Goal: Transaction & Acquisition: Purchase product/service

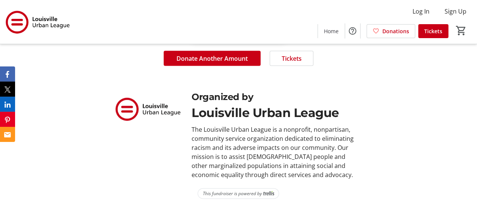
scroll to position [754, 0]
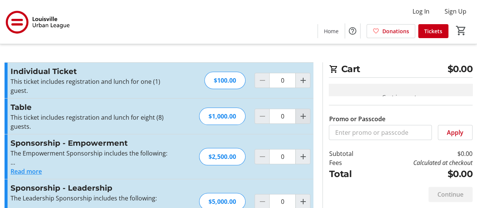
click at [298, 121] on mat-icon "Increment by one" at bounding box center [302, 116] width 9 height 9
type input "1"
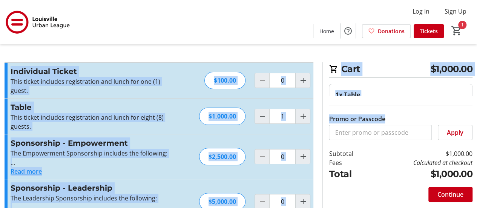
drag, startPoint x: 383, startPoint y: 33, endPoint x: 381, endPoint y: -16, distance: 49.1
click at [381, 0] on html "Log In Sign Up Home Donations Tickets 1 Home Donations Tickets Cart $1,000.00 1…" at bounding box center [238, 183] width 477 height 367
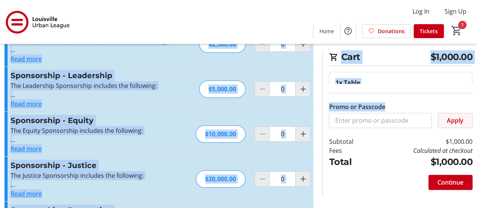
scroll to position [113, 0]
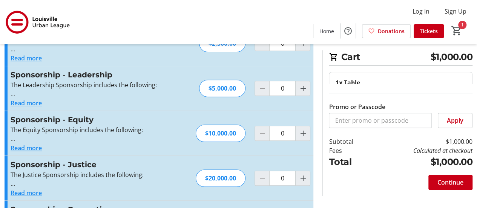
click at [441, 146] on td "$1,000.00" at bounding box center [422, 141] width 102 height 9
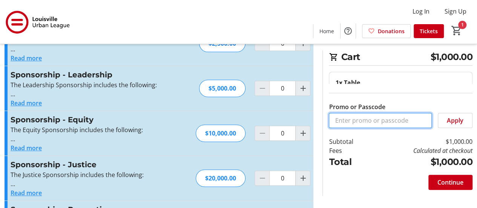
click at [409, 128] on input "Promo or Passcode" at bounding box center [380, 120] width 103 height 15
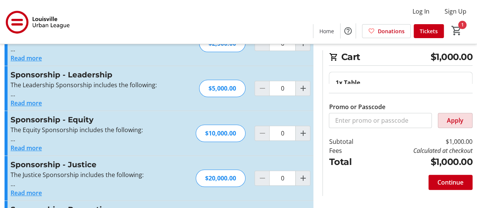
click at [448, 125] on span "Apply" at bounding box center [455, 120] width 17 height 9
click at [451, 26] on mat-icon "1" at bounding box center [456, 30] width 11 height 11
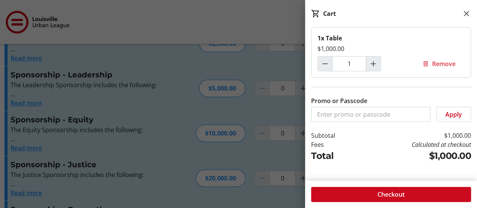
click at [395, 190] on span "Checkout" at bounding box center [391, 194] width 27 height 9
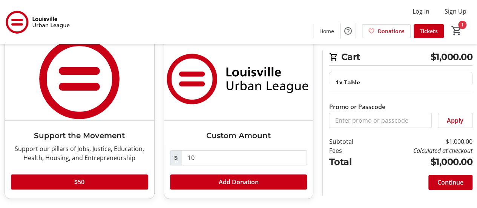
scroll to position [153, 0]
drag, startPoint x: 226, startPoint y: 138, endPoint x: 187, endPoint y: 141, distance: 38.5
click at [189, 150] on div "$ 10" at bounding box center [238, 157] width 137 height 15
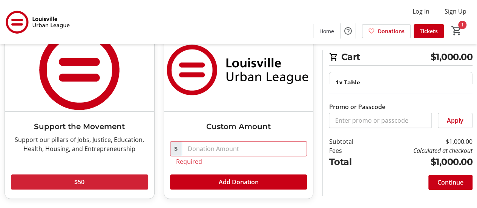
click at [97, 173] on span at bounding box center [79, 182] width 137 height 18
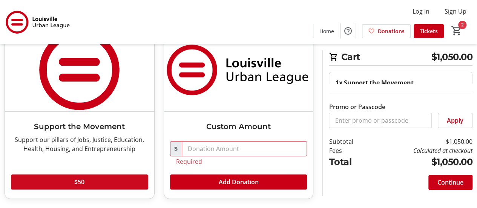
drag, startPoint x: 94, startPoint y: 177, endPoint x: 59, endPoint y: 176, distance: 35.5
click at [59, 176] on span at bounding box center [79, 182] width 137 height 18
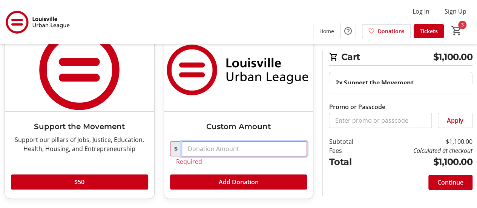
click at [209, 141] on input "text" at bounding box center [245, 148] width 126 height 15
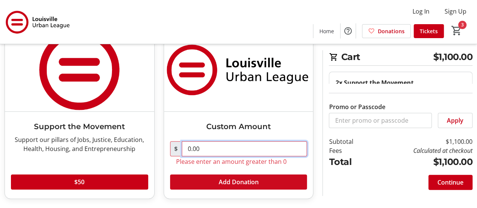
type input "0.00"
click at [248, 177] on span "Add Donation" at bounding box center [238, 181] width 40 height 9
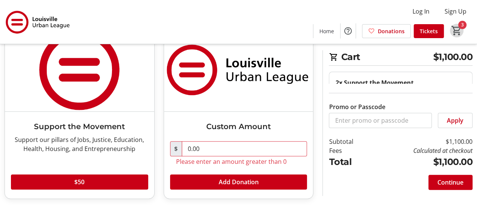
click at [451, 26] on mat-icon "3" at bounding box center [456, 30] width 11 height 11
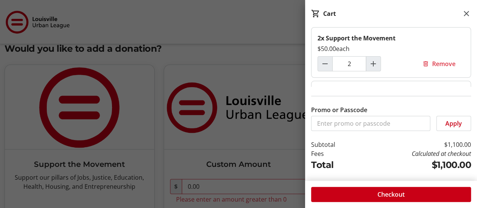
scroll to position [0, 0]
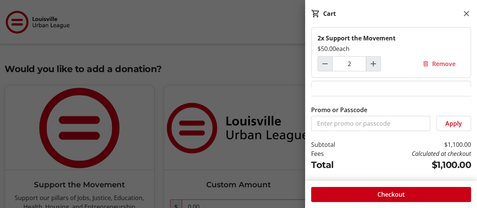
click at [260, 31] on div at bounding box center [238, 133] width 477 height 266
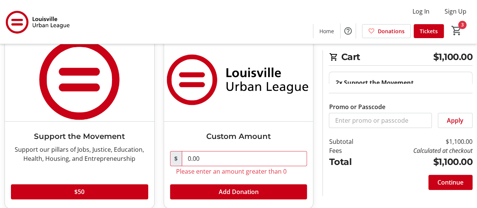
scroll to position [153, 0]
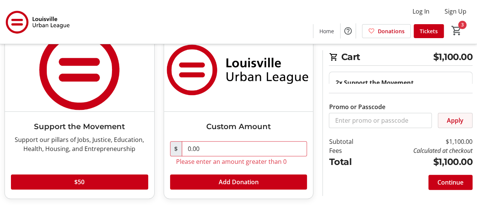
click at [454, 125] on span "Apply" at bounding box center [455, 120] width 17 height 9
click at [456, 24] on span "Cart" at bounding box center [457, 31] width 14 height 14
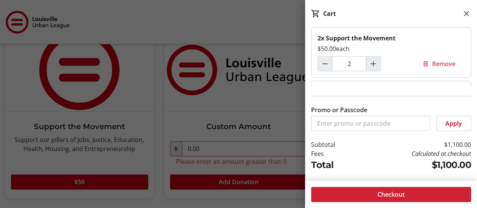
click at [395, 190] on span "Checkout" at bounding box center [391, 194] width 27 height 9
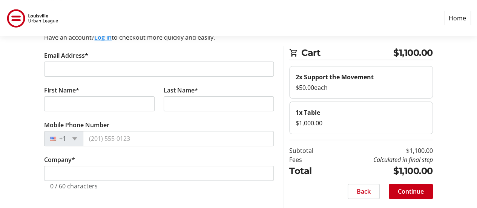
scroll to position [75, 0]
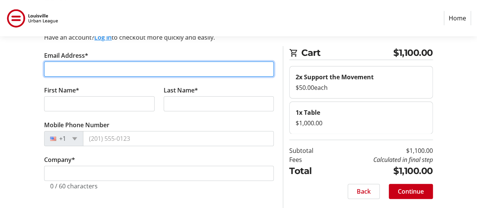
click at [74, 77] on input "Email Address*" at bounding box center [159, 68] width 230 height 15
type input "[EMAIL_ADDRESS][DOMAIN_NAME]"
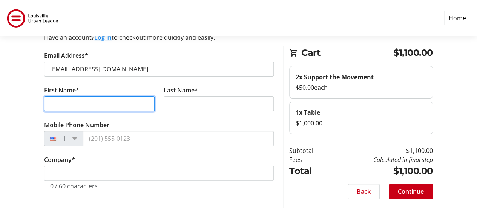
type input "[PERSON_NAME]"
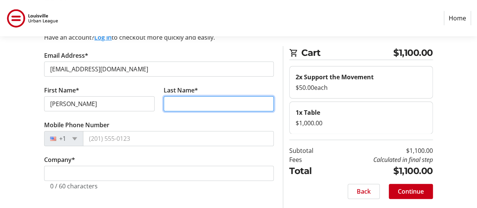
type input "[PERSON_NAME]"
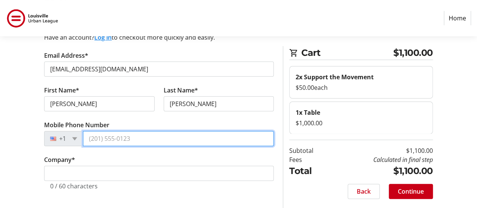
type input "[PHONE_NUMBER]"
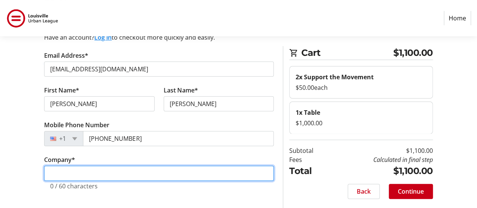
type input "retired"
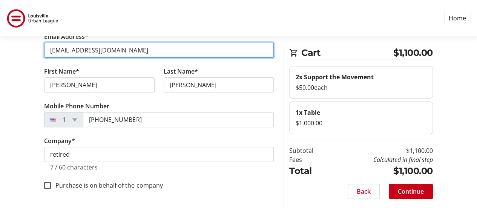
scroll to position [249, 0]
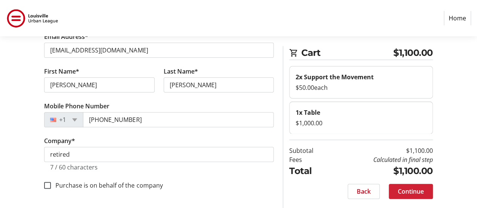
click at [400, 189] on span "Continue" at bounding box center [411, 191] width 26 height 9
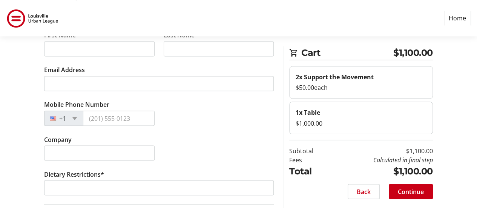
scroll to position [603, 0]
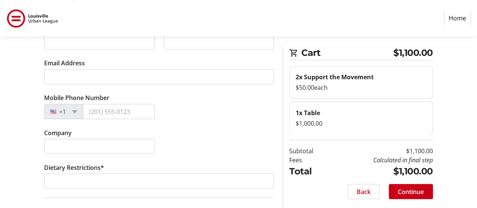
checkbox input "true"
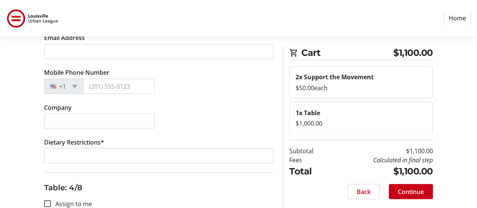
type input "[PERSON_NAME]"
type input "[EMAIL_ADDRESS][DOMAIN_NAME]"
type input "[PHONE_NUMBER]"
type input "retired"
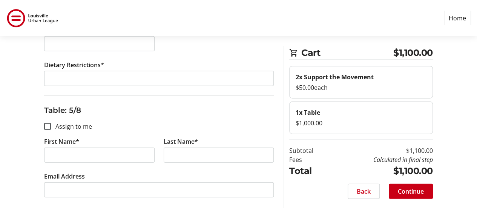
scroll to position [943, 0]
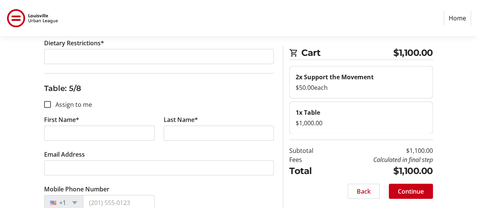
checkbox input "true"
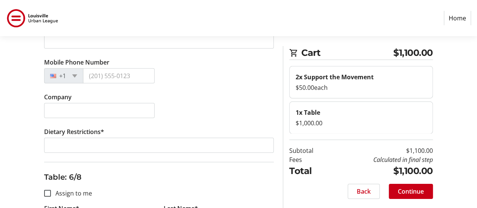
scroll to position [1094, 0]
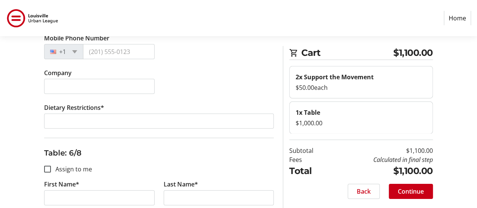
type input "[PERSON_NAME]"
type input "[EMAIL_ADDRESS][DOMAIN_NAME]"
type input "[PHONE_NUMBER]"
type input "retired"
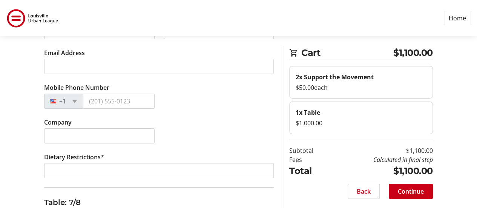
scroll to position [1282, 0]
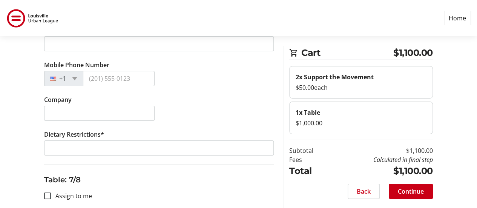
checkbox input "true"
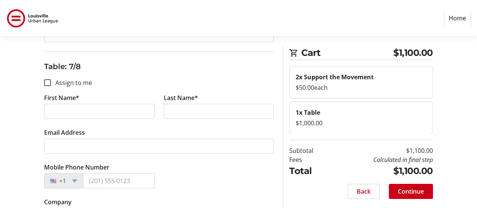
type input "[PERSON_NAME]"
type input "[EMAIL_ADDRESS][DOMAIN_NAME]"
type input "[PHONE_NUMBER]"
type input "retired"
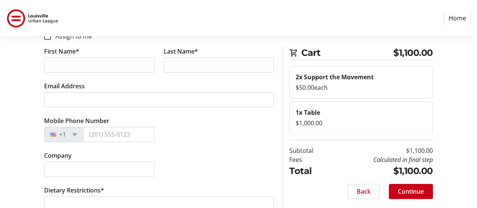
scroll to position [1660, 0]
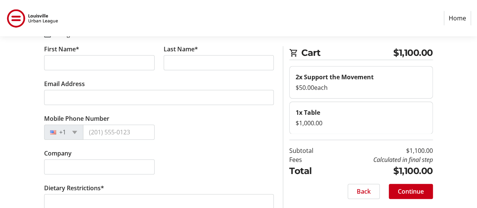
checkbox input "true"
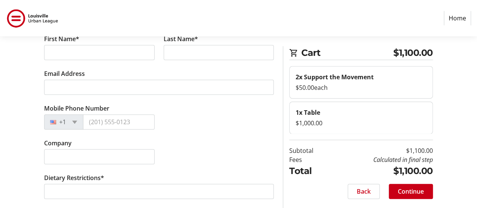
scroll to position [1848, 0]
type input "[PERSON_NAME]"
type input "[EMAIL_ADDRESS][DOMAIN_NAME]"
type input "[PHONE_NUMBER]"
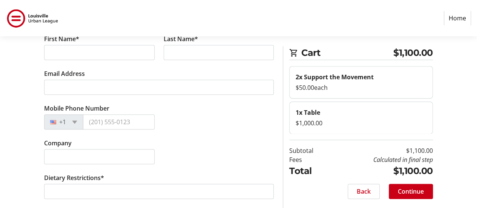
type input "retired"
checkbox input "true"
type input "[PERSON_NAME]"
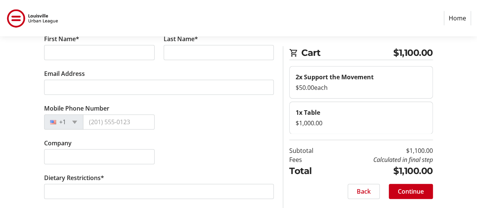
type input "[PERSON_NAME]"
type input "[EMAIL_ADDRESS][DOMAIN_NAME]"
type input "[PHONE_NUMBER]"
type input "retired"
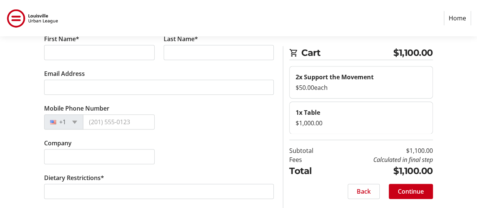
checkbox input "true"
type input "[PERSON_NAME]"
type input "[EMAIL_ADDRESS][DOMAIN_NAME]"
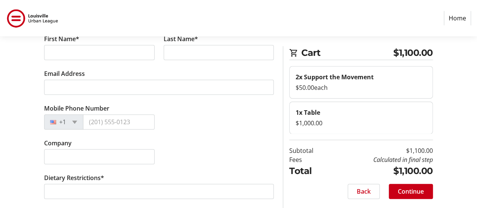
type input "[PHONE_NUMBER]"
type input "retired"
click at [50, 27] on input "Assign to me" at bounding box center [47, 23] width 7 height 7
checkbox input "true"
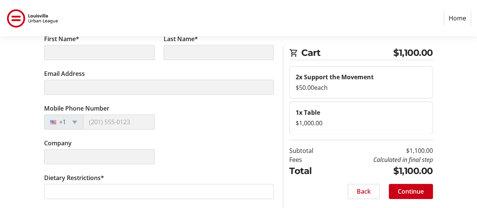
type input "[PERSON_NAME]"
type input "[EMAIL_ADDRESS][DOMAIN_NAME]"
type input "[PHONE_NUMBER]"
type input "retired"
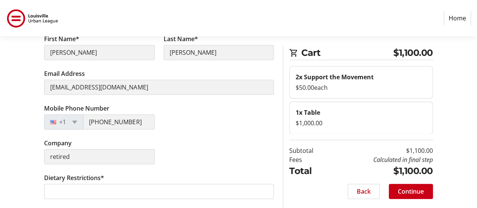
scroll to position [2941, 0]
click at [400, 187] on span "Continue" at bounding box center [411, 191] width 26 height 9
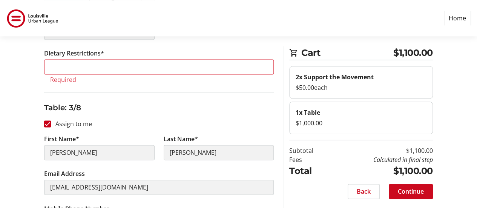
scroll to position [504, 0]
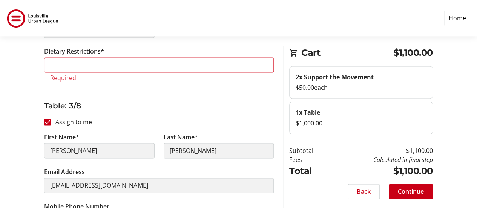
type input "None"
click at [404, 187] on span "Continue" at bounding box center [411, 191] width 26 height 9
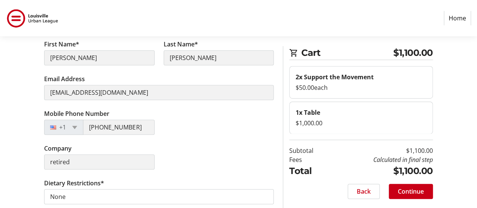
scroll to position [113, 0]
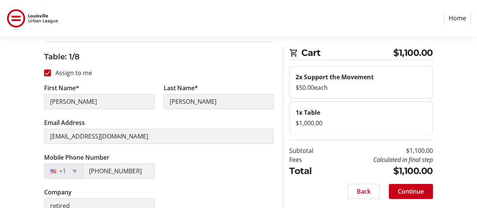
click at [106, 29] on span "Skip Assigning Tickets" at bounding box center [84, 24] width 63 height 9
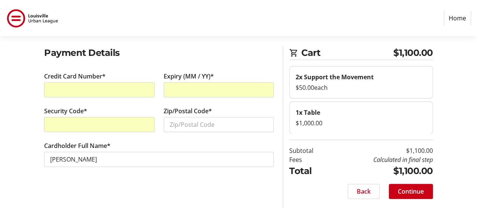
scroll to position [118, 0]
click at [399, 189] on span "Continue" at bounding box center [411, 191] width 26 height 9
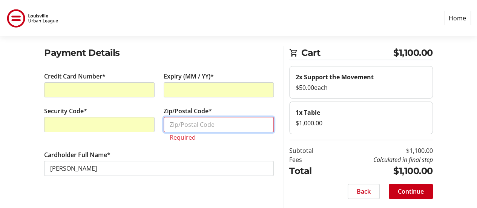
scroll to position [124, 0]
click at [202, 117] on input "Zip/Postal Code*" at bounding box center [219, 124] width 110 height 15
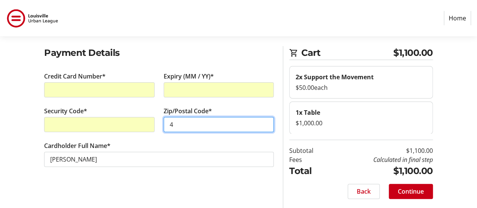
scroll to position [118, 0]
type input "40213"
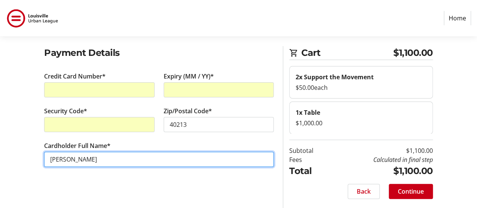
click at [237, 163] on input "[PERSON_NAME]" at bounding box center [159, 159] width 230 height 15
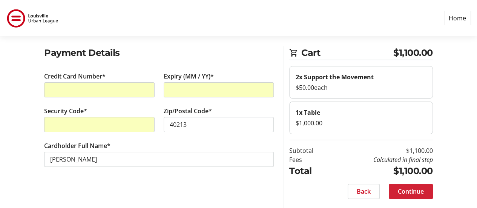
click at [400, 189] on span "Continue" at bounding box center [411, 191] width 26 height 9
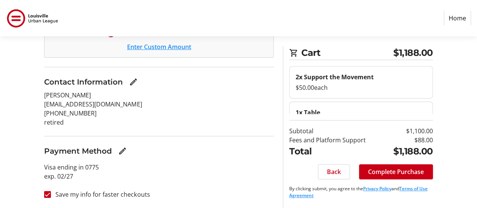
scroll to position [113, 0]
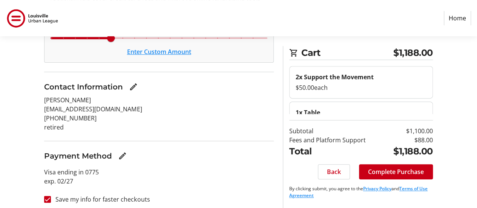
click at [155, 29] on div "8% ($88.00)" at bounding box center [159, 23] width 217 height 11
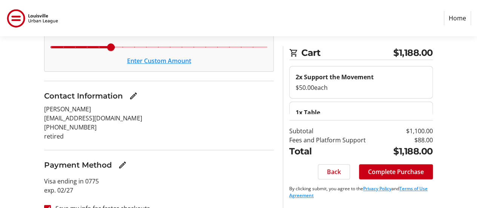
scroll to position [77, 0]
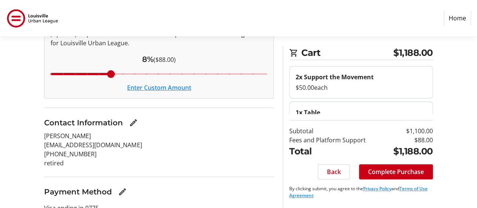
click at [160, 92] on button "Enter Custom Amount" at bounding box center [159, 87] width 64 height 9
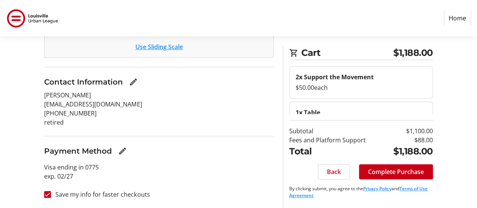
scroll to position [367, 0]
click at [341, 176] on span "Back" at bounding box center [334, 171] width 14 height 9
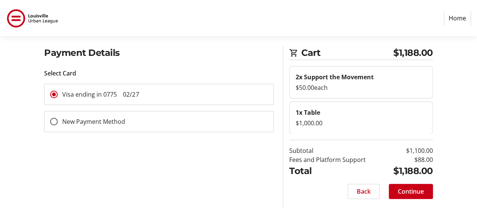
scroll to position [62, 0]
click at [401, 196] on span "Continue" at bounding box center [411, 191] width 26 height 9
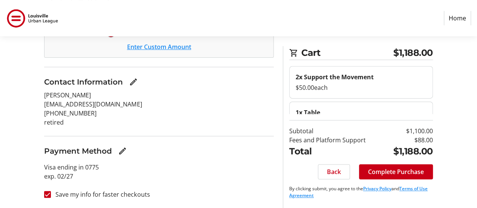
scroll to position [304, 0]
click at [51, 191] on input "Save my info for faster checkouts" at bounding box center [47, 194] width 7 height 7
checkbox input "true"
click at [341, 176] on span "Back" at bounding box center [334, 171] width 14 height 9
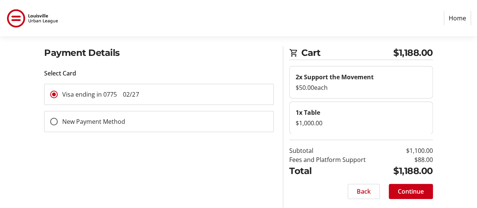
scroll to position [62, 0]
click at [101, 78] on div "Select Card" at bounding box center [159, 73] width 230 height 9
click at [276, 183] on div "Payment Details Select Card Visa ending in 0775 02/27 New Payment Method" at bounding box center [159, 127] width 239 height 162
click at [229, 105] on mat-radio-button "Visa ending in 0775 02/27" at bounding box center [159, 94] width 230 height 21
click at [213, 132] on mat-radio-button "New Payment Method" at bounding box center [159, 121] width 230 height 21
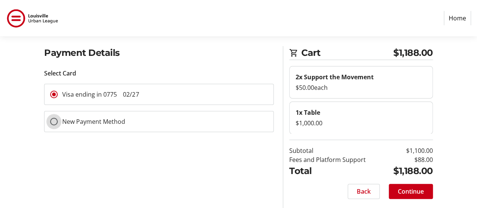
click at [58, 125] on input "New Payment Method" at bounding box center [54, 122] width 8 height 8
radio input "true"
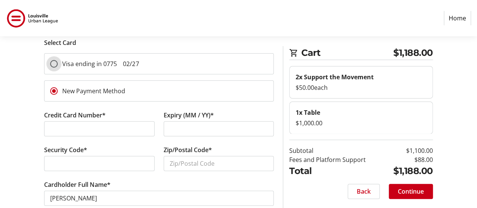
click at [58, 68] on input "Visa ending in 0775 02/27" at bounding box center [54, 64] width 8 height 8
radio input "true"
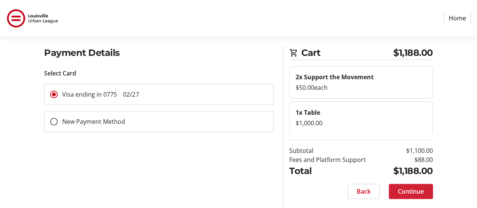
click at [398, 196] on span "Continue" at bounding box center [411, 191] width 26 height 9
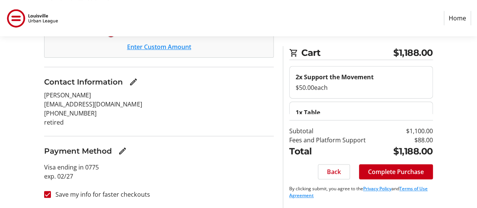
scroll to position [304, 0]
click at [447, 20] on link "Home" at bounding box center [457, 18] width 27 height 14
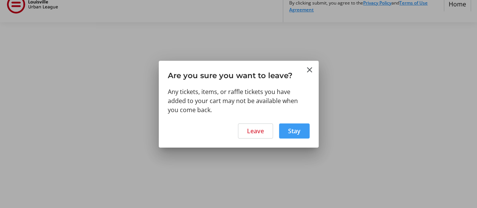
click at [292, 135] on span "Stay" at bounding box center [294, 130] width 12 height 9
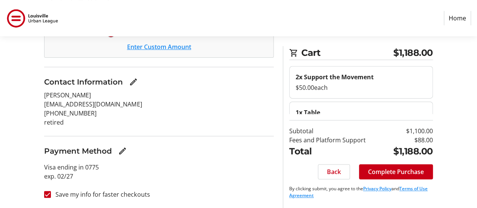
click at [444, 11] on link "Home" at bounding box center [457, 18] width 27 height 14
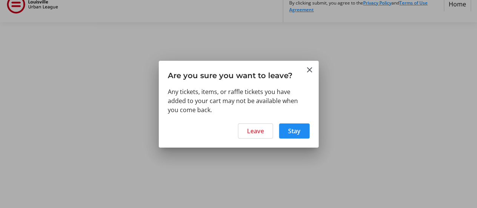
scroll to position [0, 0]
click at [289, 135] on span "Stay" at bounding box center [294, 130] width 12 height 9
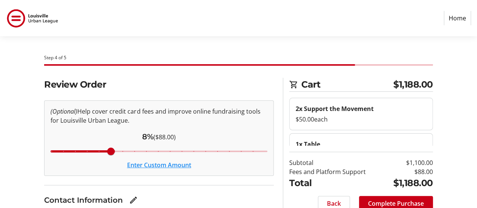
click at [393, 66] on div at bounding box center [238, 65] width 388 height 2
drag, startPoint x: 345, startPoint y: 84, endPoint x: 306, endPoint y: 84, distance: 40.0
click at [420, 66] on header "Step 4 of 5" at bounding box center [238, 59] width 388 height 11
click at [69, 61] on div "Step 4 of 5" at bounding box center [238, 57] width 388 height 7
click at [106, 61] on div "Step 4 of 5" at bounding box center [238, 57] width 388 height 7
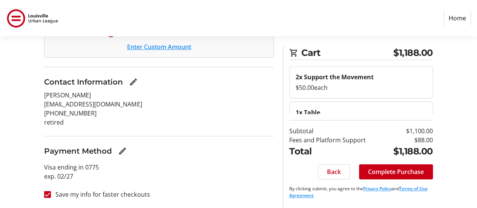
scroll to position [304, 0]
click at [160, 163] on p "Visa ending in 0775 exp. [CREDIT_CARD_DATA]" at bounding box center [159, 172] width 230 height 18
click at [113, 163] on p "Visa ending in 0775 exp. [CREDIT_CARD_DATA]" at bounding box center [159, 172] width 230 height 18
click at [127, 118] on p "retired" at bounding box center [159, 122] width 230 height 9
click at [191, 145] on div "Payment Method" at bounding box center [159, 150] width 230 height 11
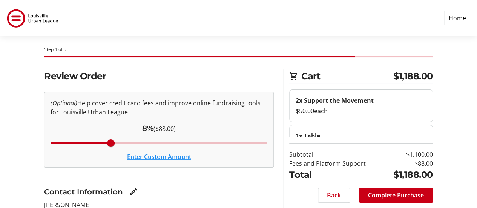
scroll to position [0, 0]
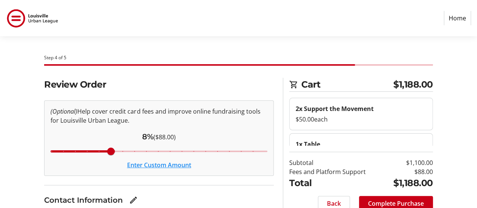
click at [447, 19] on link "Home" at bounding box center [457, 18] width 27 height 14
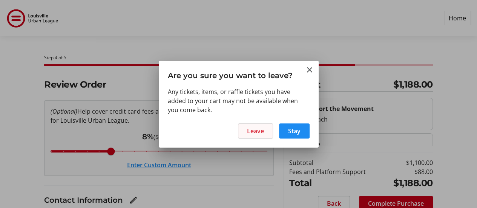
click at [247, 135] on span "Leave" at bounding box center [255, 130] width 17 height 9
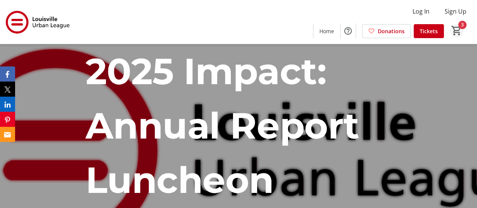
click at [452, 26] on mat-icon "3" at bounding box center [456, 30] width 11 height 11
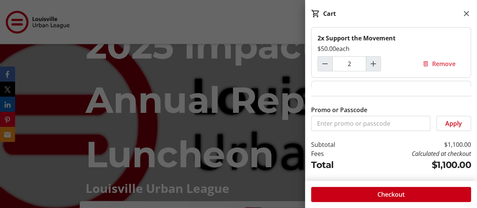
scroll to position [38, 0]
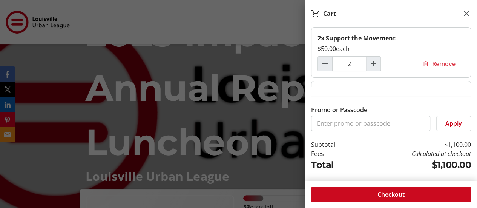
click at [398, 190] on span "Checkout" at bounding box center [391, 194] width 27 height 9
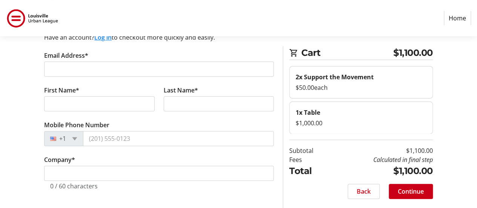
scroll to position [38, 0]
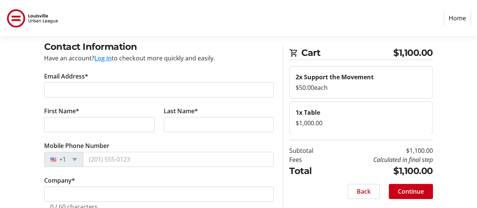
click at [448, 21] on link "Home" at bounding box center [457, 18] width 27 height 14
